Goal: Obtain resource: Download file/media

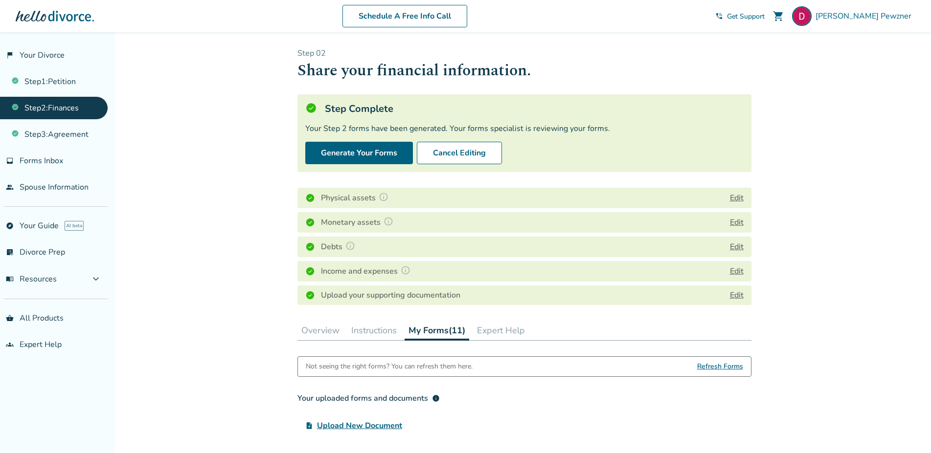
scroll to position [349, 0]
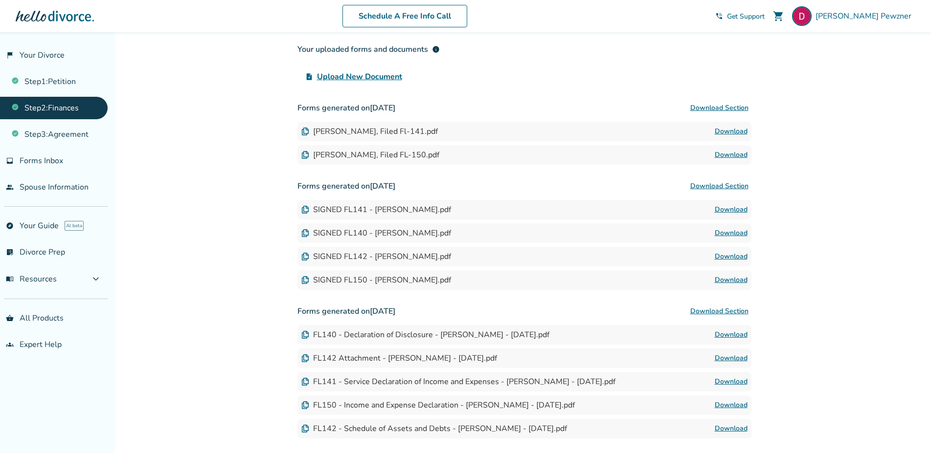
click at [722, 184] on button "Download Section" at bounding box center [719, 187] width 64 height 20
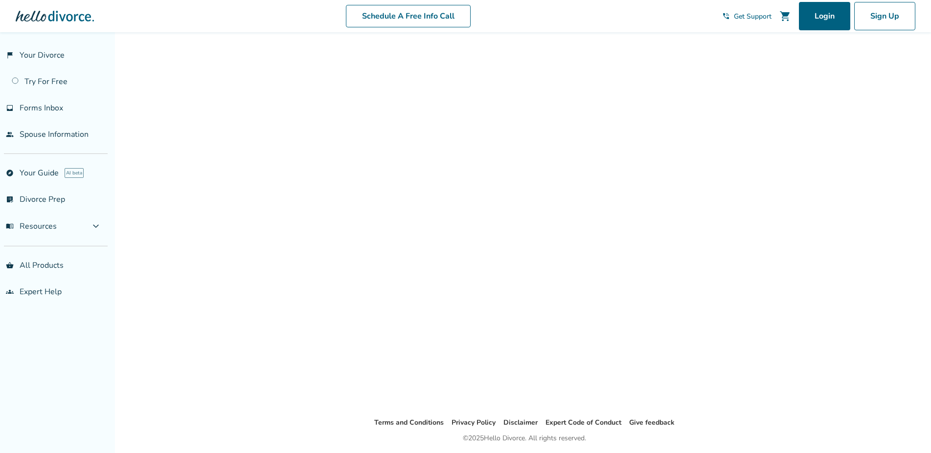
scroll to position [32, 0]
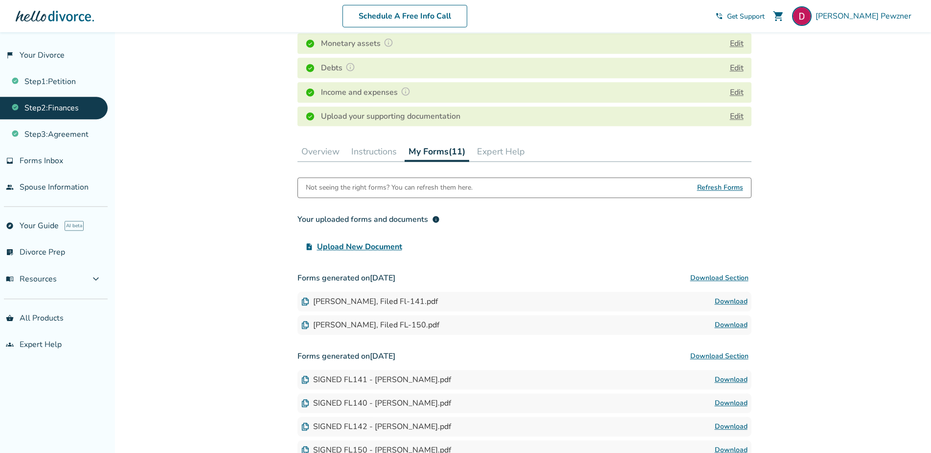
scroll to position [249, 0]
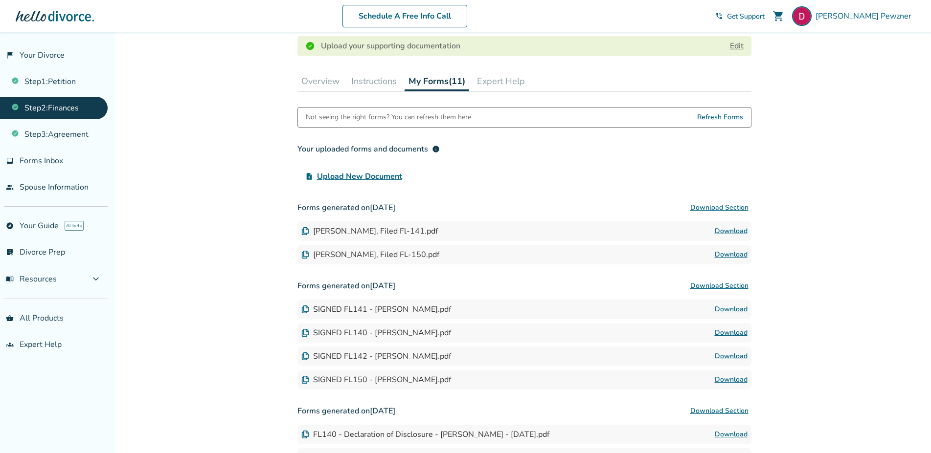
click at [739, 284] on button "Download Section" at bounding box center [719, 286] width 64 height 20
